Goal: Book appointment/travel/reservation

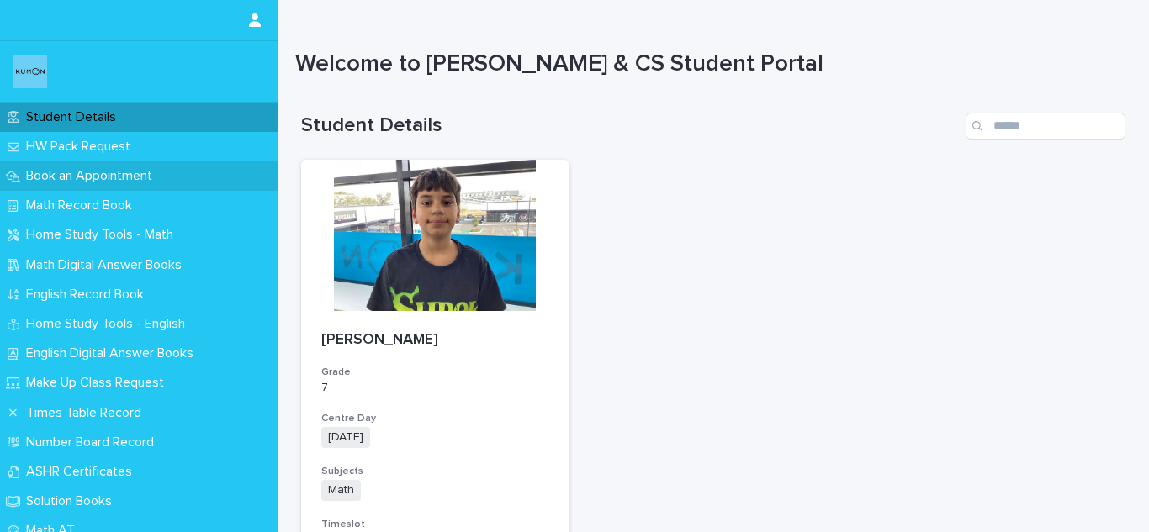
click at [77, 176] on p "Book an Appointment" at bounding box center [92, 176] width 146 height 16
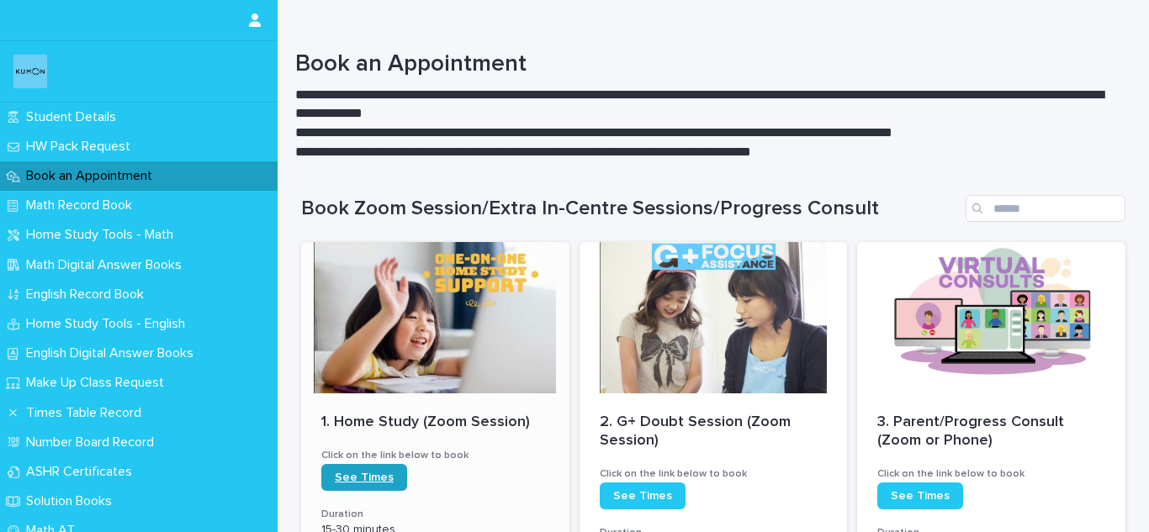
click at [375, 484] on link "See Times" at bounding box center [364, 477] width 86 height 27
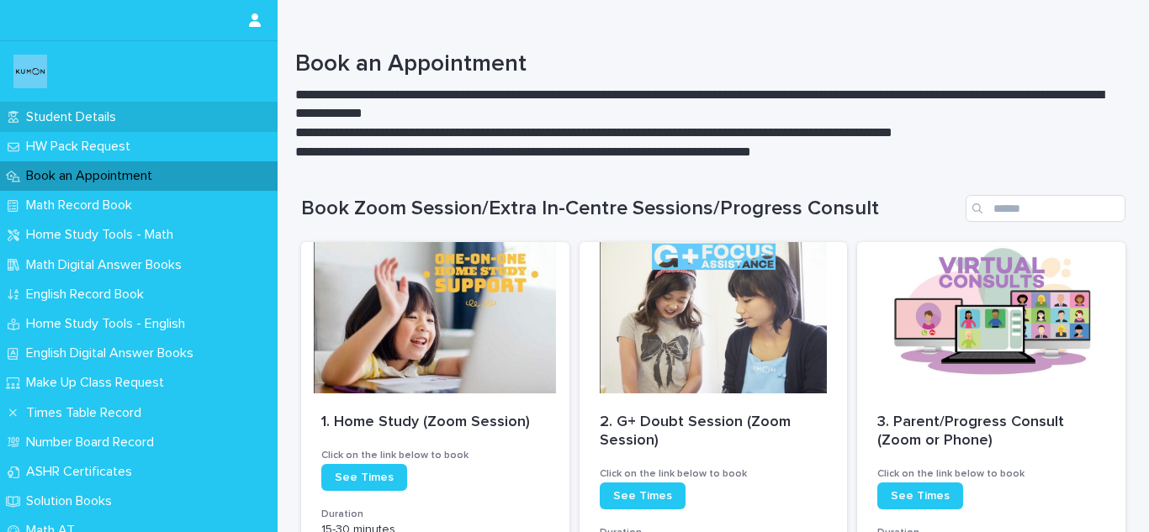
click at [151, 119] on div "Student Details" at bounding box center [138, 117] width 277 height 29
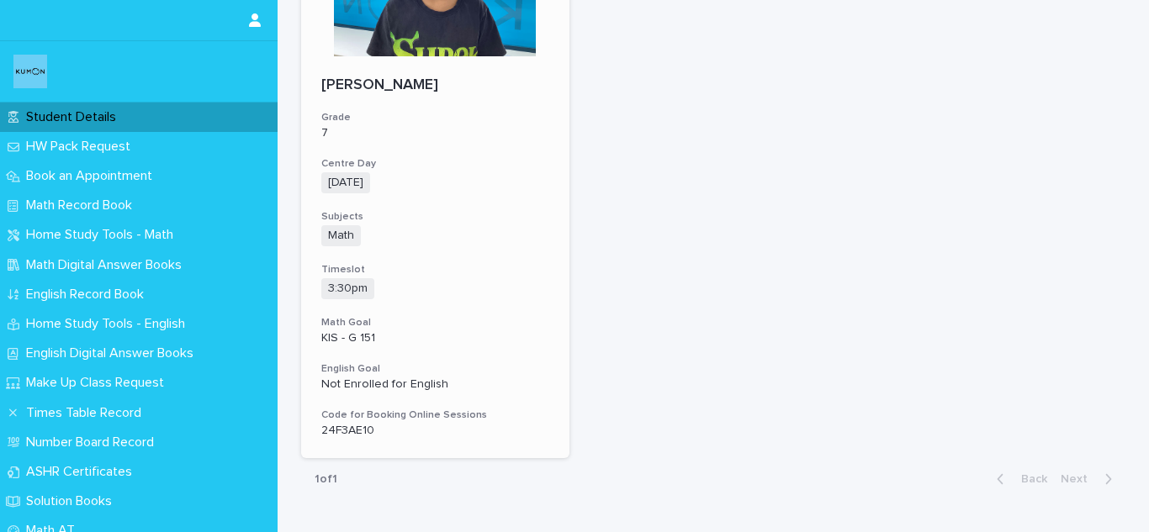
scroll to position [257, 0]
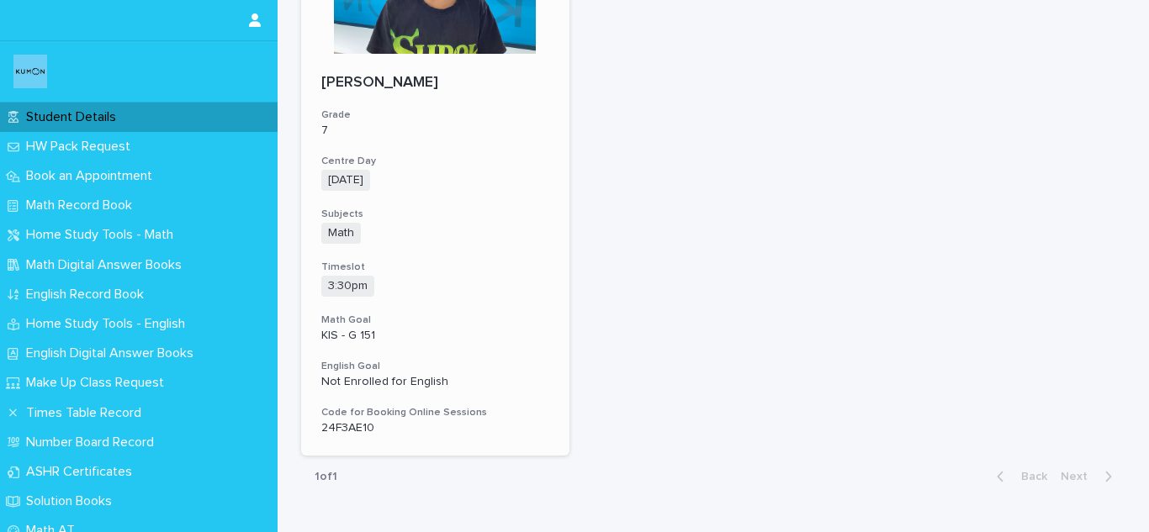
click at [345, 431] on p "24F3AE10" at bounding box center [435, 428] width 228 height 14
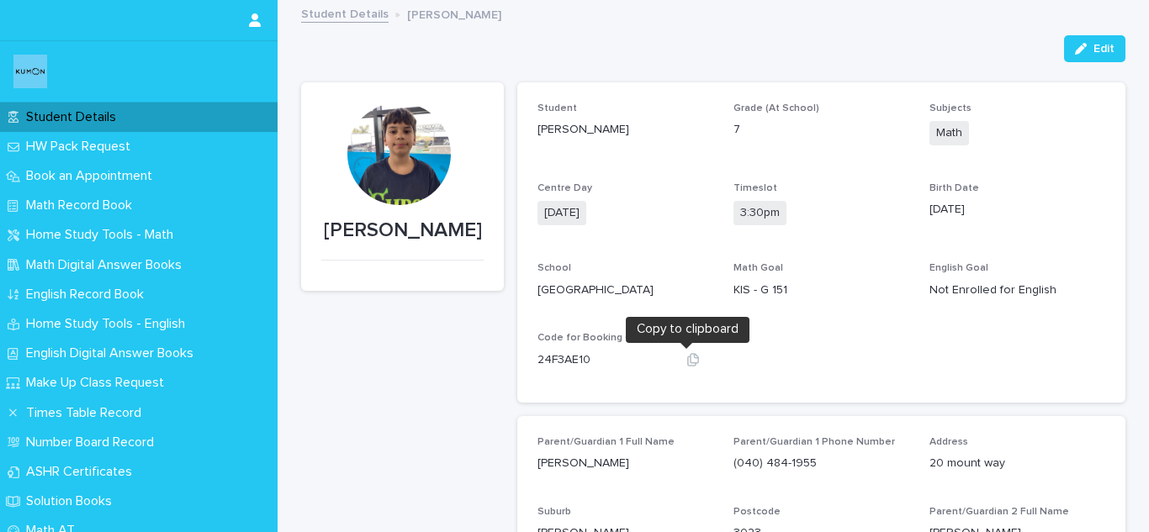
click at [686, 365] on icon "button" at bounding box center [692, 359] width 13 height 13
click at [678, 364] on button "button" at bounding box center [693, 359] width 40 height 13
